Goal: Use online tool/utility: Utilize a website feature to perform a specific function

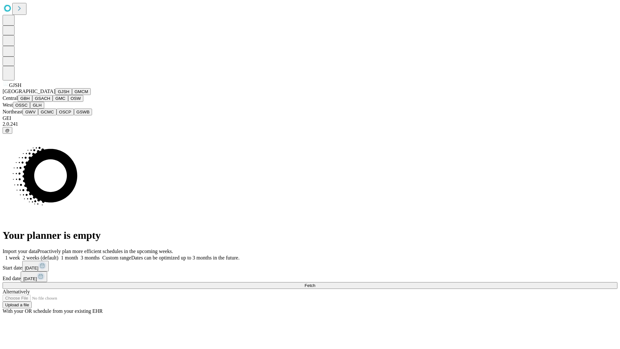
click at [55, 95] on button "GJSH" at bounding box center [63, 91] width 17 height 7
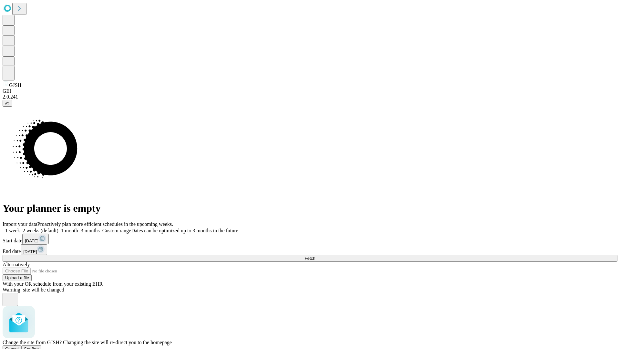
click at [39, 346] on span "Confirm" at bounding box center [31, 348] width 15 height 5
click at [58, 228] on label "2 weeks (default)" at bounding box center [39, 230] width 38 height 5
click at [315, 256] on span "Fetch" at bounding box center [310, 258] width 11 height 5
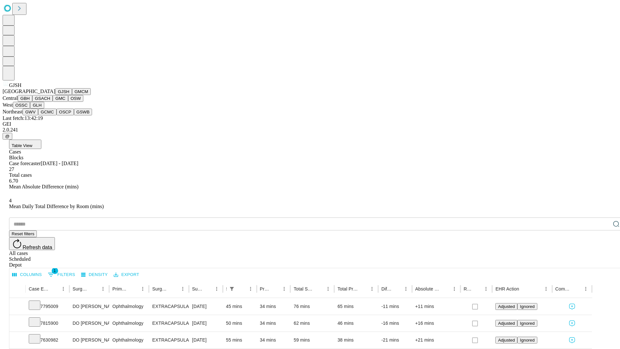
click at [72, 95] on button "GMCM" at bounding box center [81, 91] width 19 height 7
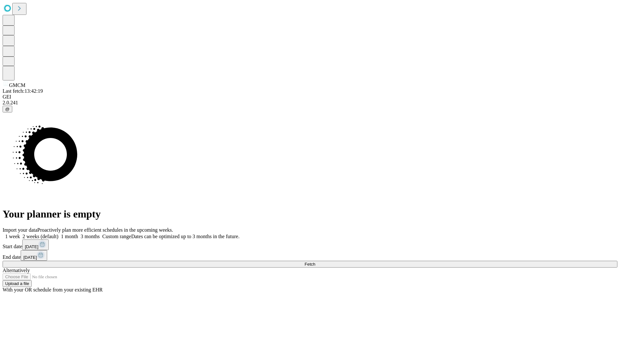
click at [58, 234] on label "2 weeks (default)" at bounding box center [39, 236] width 38 height 5
click at [315, 262] on span "Fetch" at bounding box center [310, 264] width 11 height 5
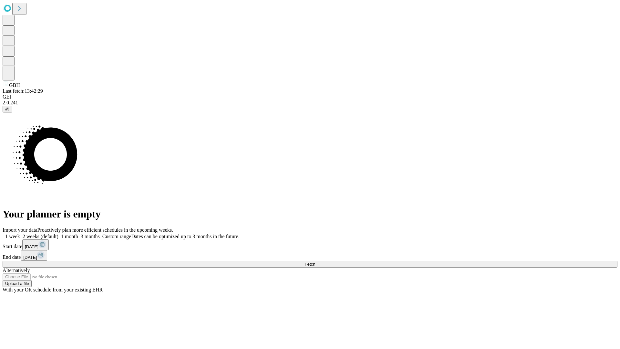
click at [58, 234] on label "2 weeks (default)" at bounding box center [39, 236] width 38 height 5
click at [315, 262] on span "Fetch" at bounding box center [310, 264] width 11 height 5
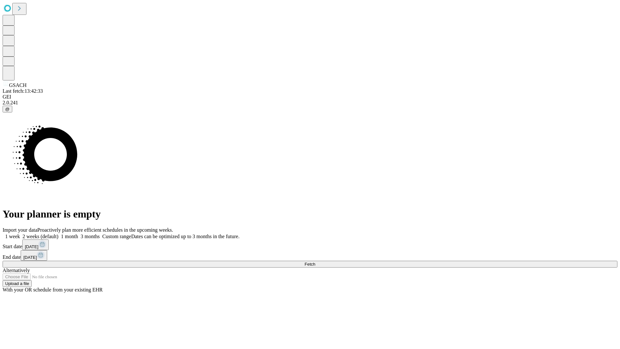
click at [58, 234] on label "2 weeks (default)" at bounding box center [39, 236] width 38 height 5
click at [315, 262] on span "Fetch" at bounding box center [310, 264] width 11 height 5
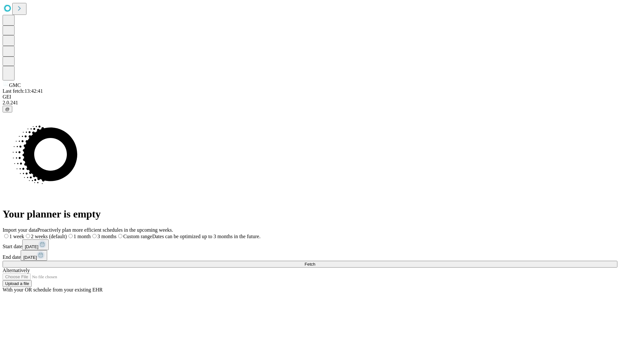
click at [315, 262] on span "Fetch" at bounding box center [310, 264] width 11 height 5
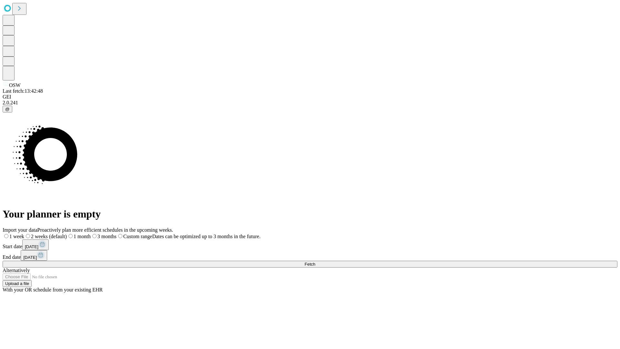
click at [67, 234] on label "2 weeks (default)" at bounding box center [45, 236] width 43 height 5
click at [315, 262] on span "Fetch" at bounding box center [310, 264] width 11 height 5
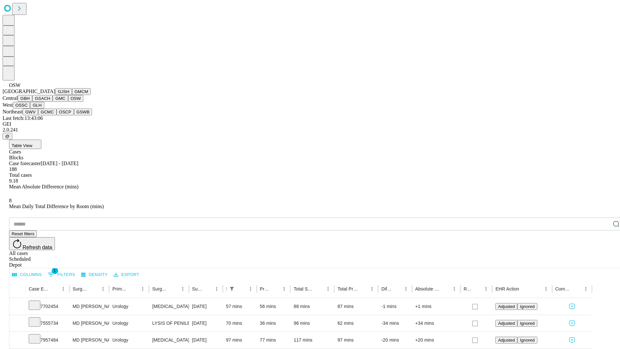
click at [30, 109] on button "OSSC" at bounding box center [21, 105] width 17 height 7
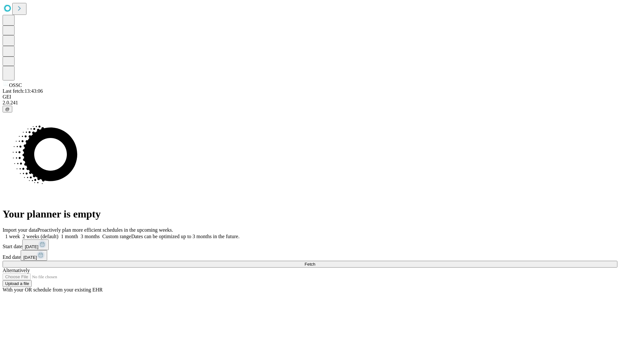
click at [58, 234] on label "2 weeks (default)" at bounding box center [39, 236] width 38 height 5
click at [315, 262] on span "Fetch" at bounding box center [310, 264] width 11 height 5
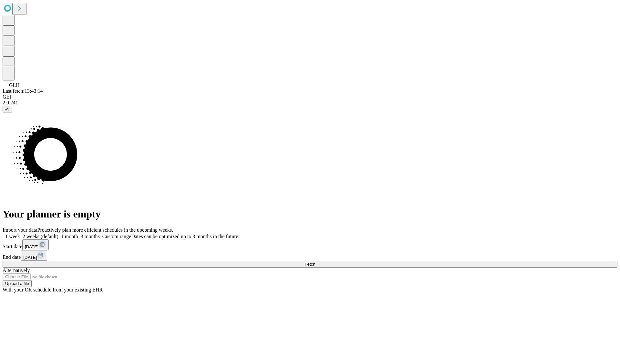
click at [58, 234] on label "2 weeks (default)" at bounding box center [39, 236] width 38 height 5
click at [315, 262] on span "Fetch" at bounding box center [310, 264] width 11 height 5
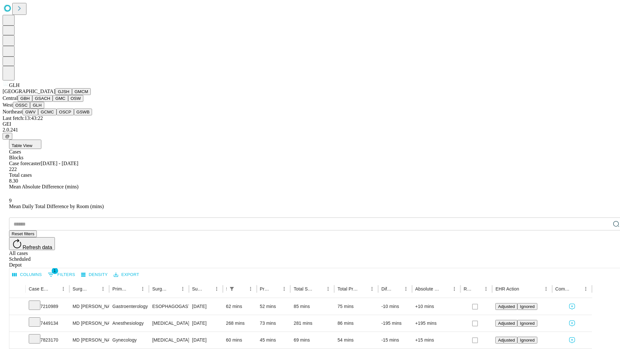
click at [38, 115] on button "GWV" at bounding box center [31, 112] width 16 height 7
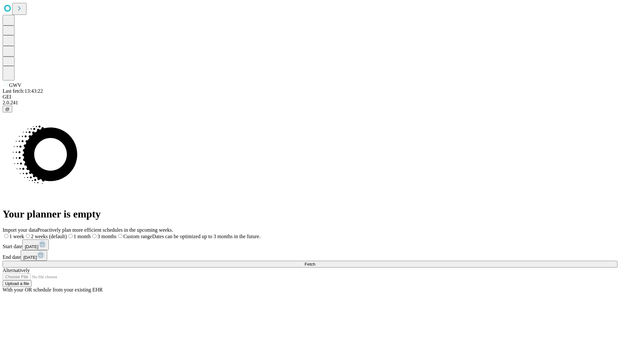
click at [67, 234] on label "2 weeks (default)" at bounding box center [45, 236] width 43 height 5
click at [315, 262] on span "Fetch" at bounding box center [310, 264] width 11 height 5
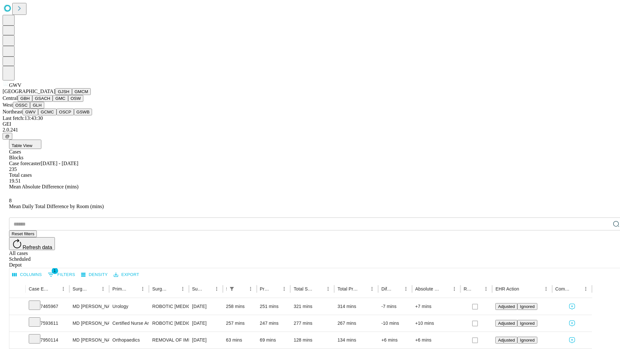
click at [50, 115] on button "GCMC" at bounding box center [47, 112] width 18 height 7
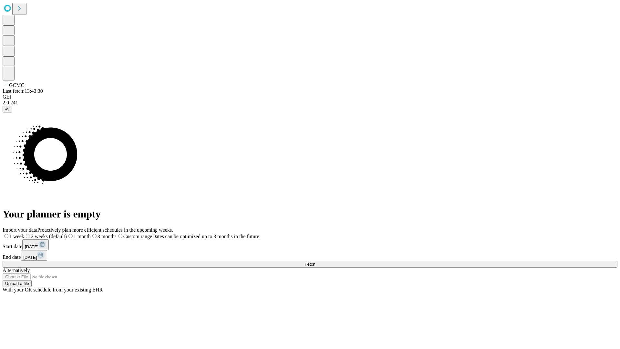
click at [67, 234] on label "2 weeks (default)" at bounding box center [45, 236] width 43 height 5
click at [315, 262] on span "Fetch" at bounding box center [310, 264] width 11 height 5
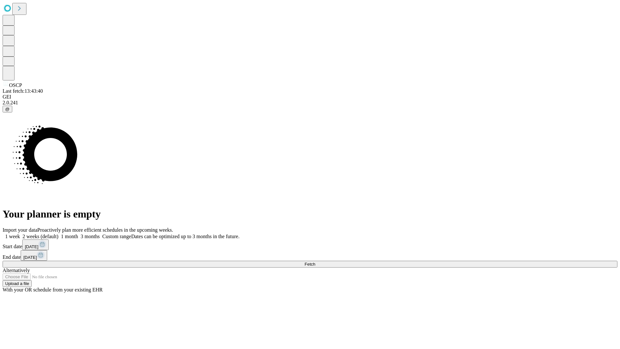
click at [58, 234] on label "2 weeks (default)" at bounding box center [39, 236] width 38 height 5
click at [315, 262] on span "Fetch" at bounding box center [310, 264] width 11 height 5
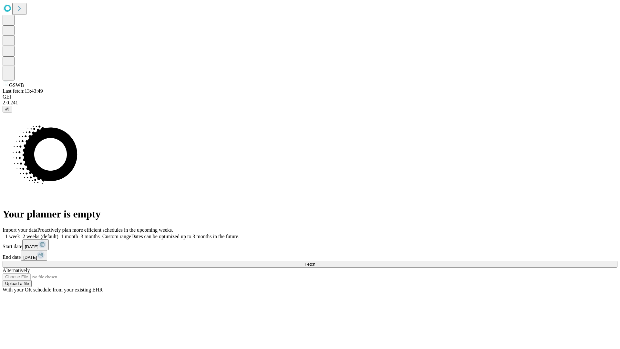
click at [58, 234] on label "2 weeks (default)" at bounding box center [39, 236] width 38 height 5
click at [315, 262] on span "Fetch" at bounding box center [310, 264] width 11 height 5
